Goal: Task Accomplishment & Management: Manage account settings

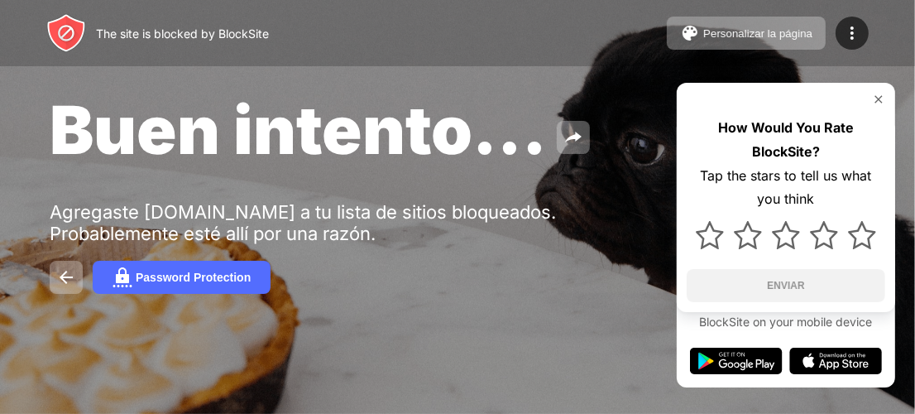
click at [559, 245] on div "Buen intento... Agregaste [DOMAIN_NAME] a tu lista de sitios bloqueados. Probab…" at bounding box center [457, 191] width 915 height 383
drag, startPoint x: 769, startPoint y: 68, endPoint x: 846, endPoint y: 46, distance: 80.1
click at [770, 67] on div "Buen intento... Agregaste [DOMAIN_NAME] a tu lista de sitios bloqueados. Probab…" at bounding box center [457, 191] width 915 height 383
click at [853, 30] on img at bounding box center [852, 33] width 20 height 20
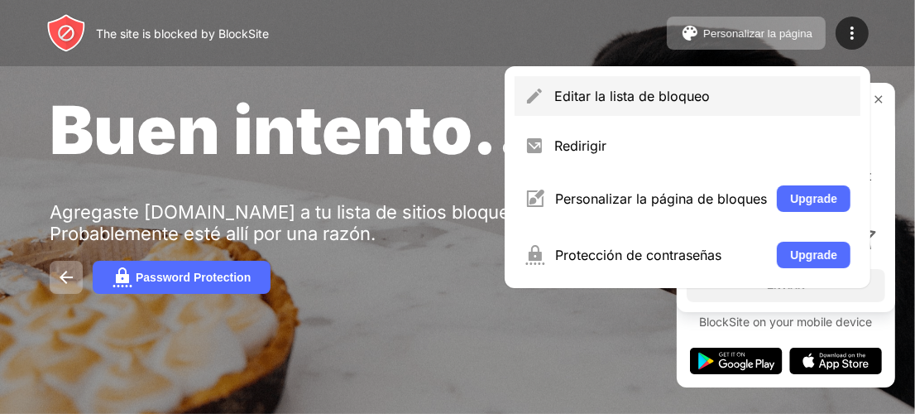
drag, startPoint x: 593, startPoint y: 92, endPoint x: 590, endPoint y: 108, distance: 16.1
click at [590, 108] on div "Editar la lista de bloqueo" at bounding box center [688, 96] width 346 height 40
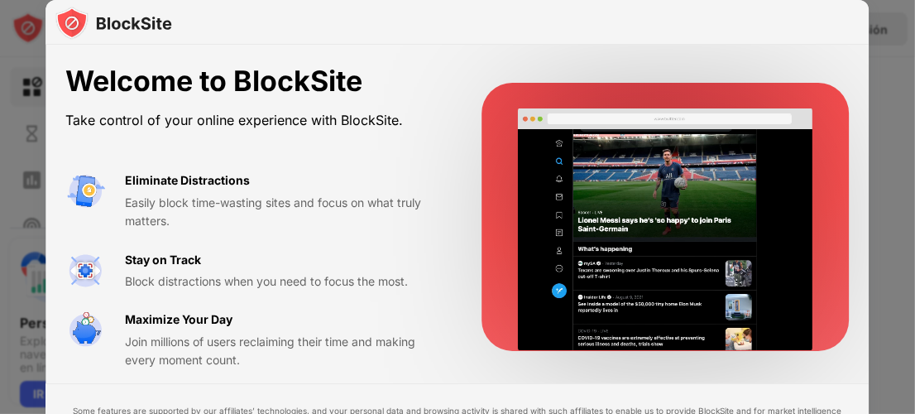
scroll to position [7, 0]
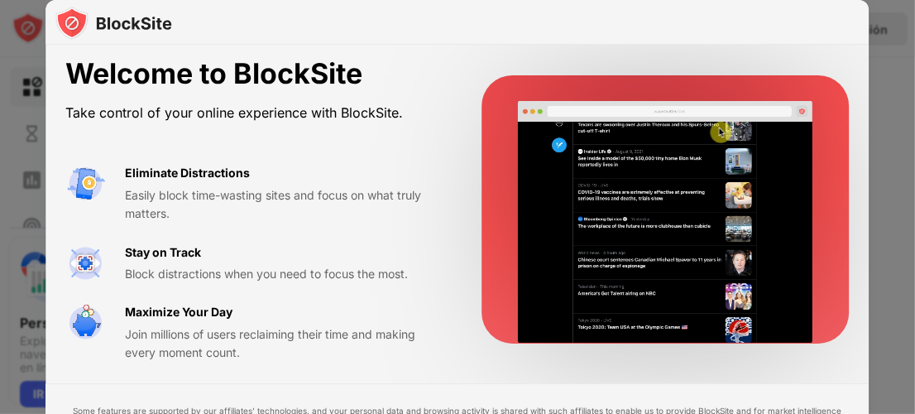
click at [773, 59] on div "Welcome to BlockSite Take control of your online experience with BlockSite. Eli…" at bounding box center [457, 209] width 823 height 345
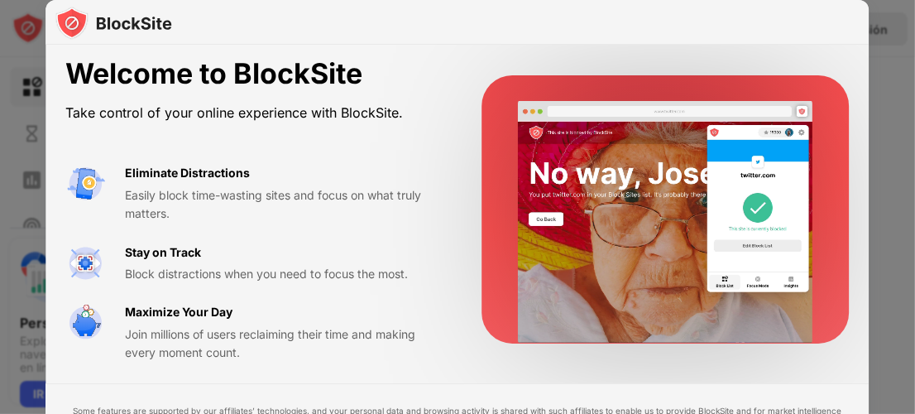
drag, startPoint x: 421, startPoint y: 264, endPoint x: 798, endPoint y: 26, distance: 445.8
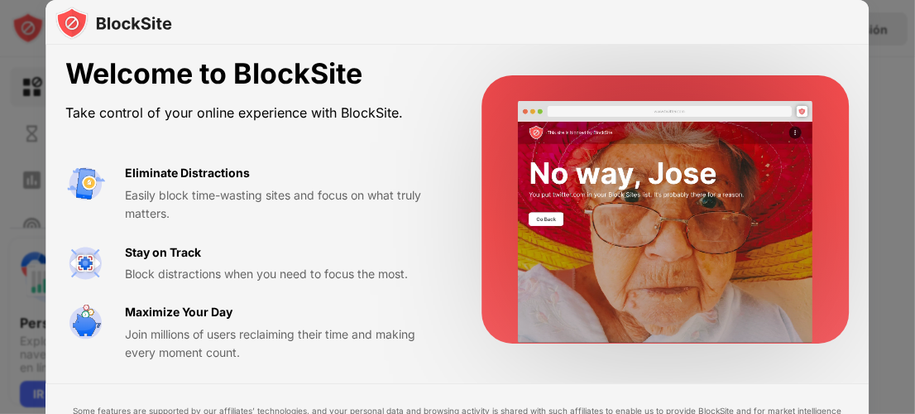
click at [798, 26] on div at bounding box center [457, 22] width 823 height 45
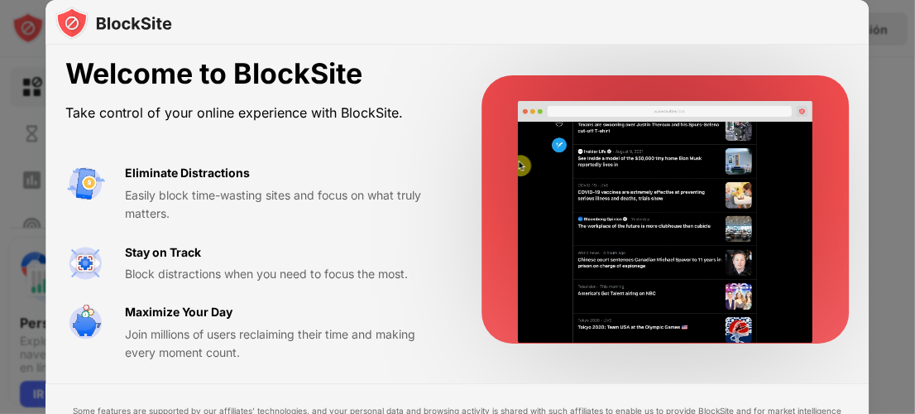
click at [500, 57] on div "Welcome to BlockSite Take control of your online experience with BlockSite. Eli…" at bounding box center [457, 209] width 823 height 345
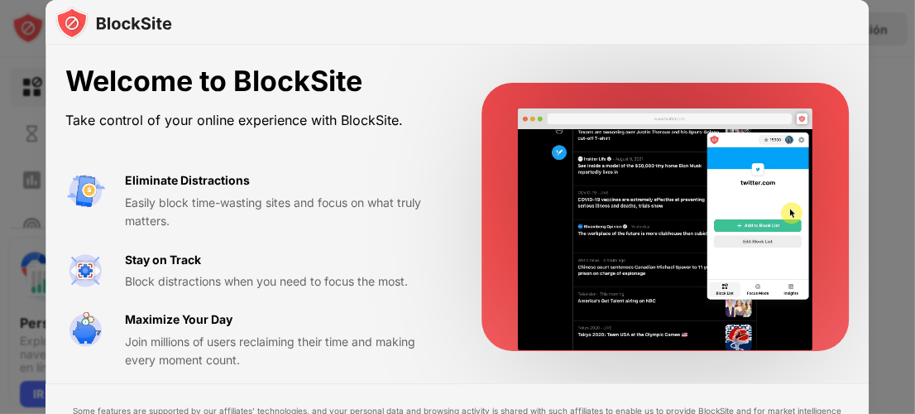
click at [485, 46] on div "Welcome to BlockSite Take control of your online experience with BlockSite. Eli…" at bounding box center [457, 217] width 823 height 345
